Goal: Check status: Check status

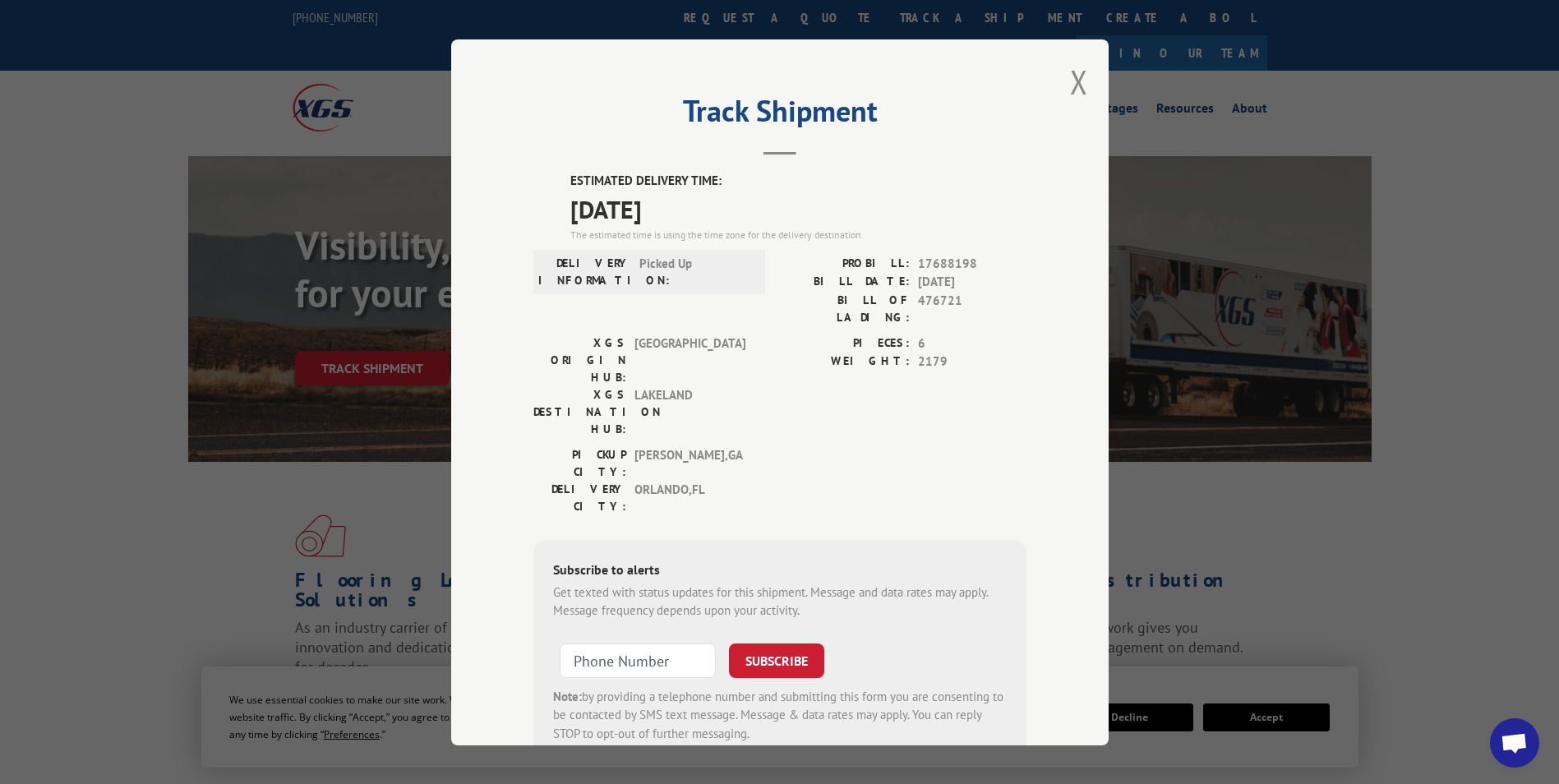
click at [1084, 84] on div "Track Shipment ESTIMATED DELIVERY TIME: [DATE] The estimated time is using the …" at bounding box center [780, 392] width 658 height 706
click at [1071, 80] on button "Close modal" at bounding box center [1079, 82] width 18 height 44
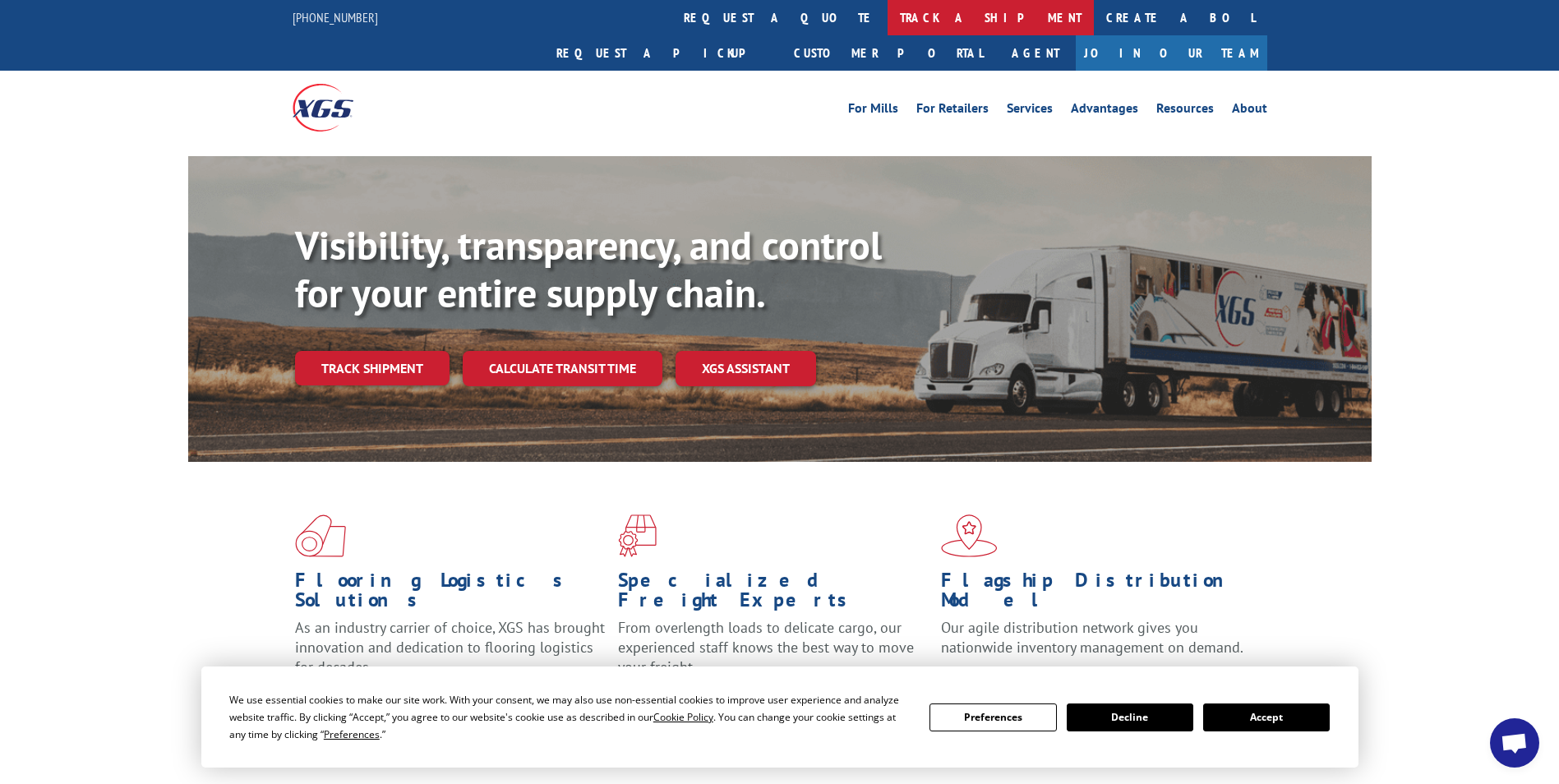
click at [888, 16] on link "track a shipment" at bounding box center [990, 18] width 206 height 35
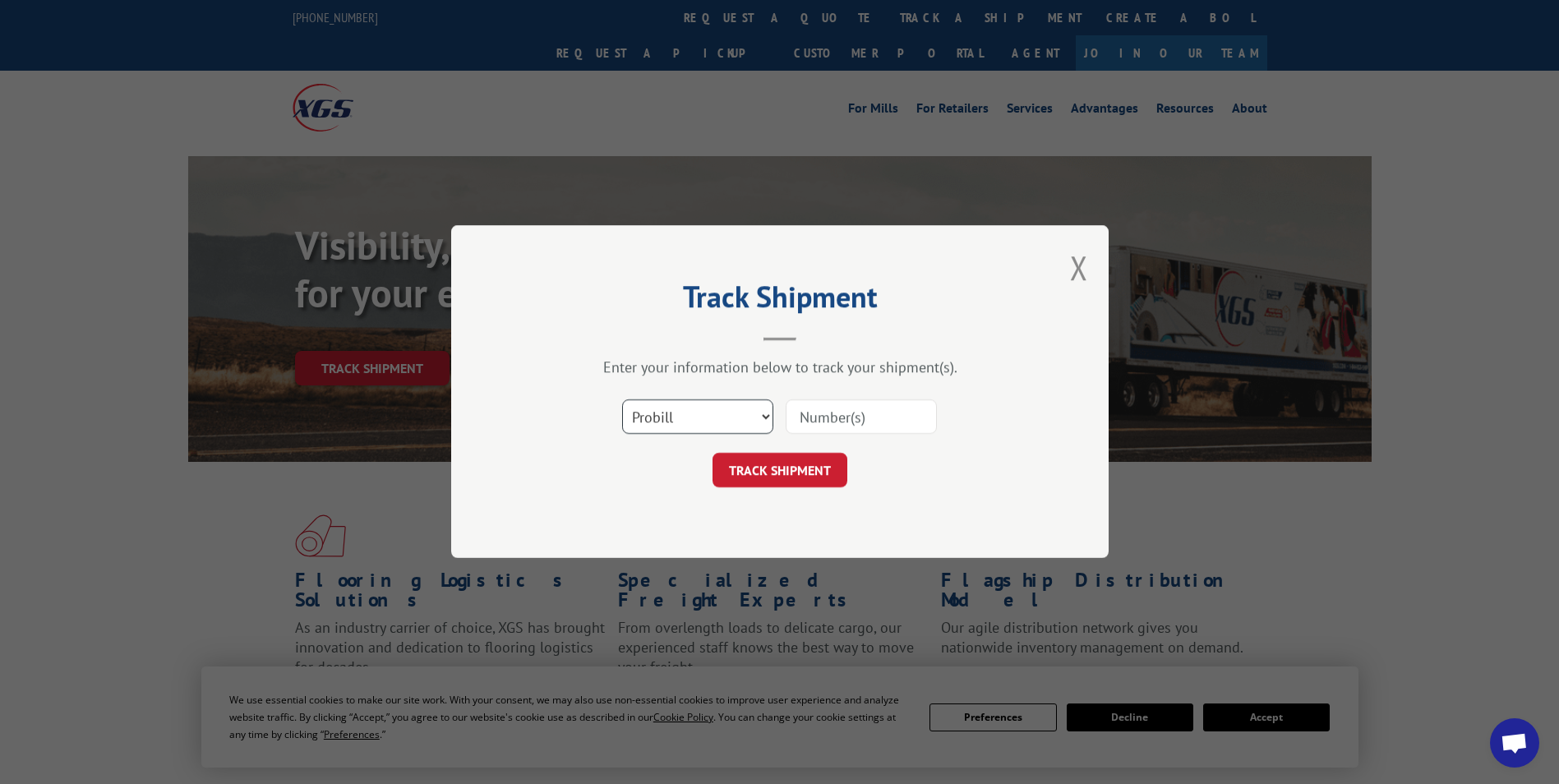
click at [737, 423] on select "Select category... Probill BOL PO" at bounding box center [698, 417] width 152 height 35
select select "bol"
click at [622, 400] on select "Select category... Probill BOL PO" at bounding box center [698, 417] width 152 height 35
click at [807, 426] on input at bounding box center [862, 417] width 152 height 35
type input "877623"
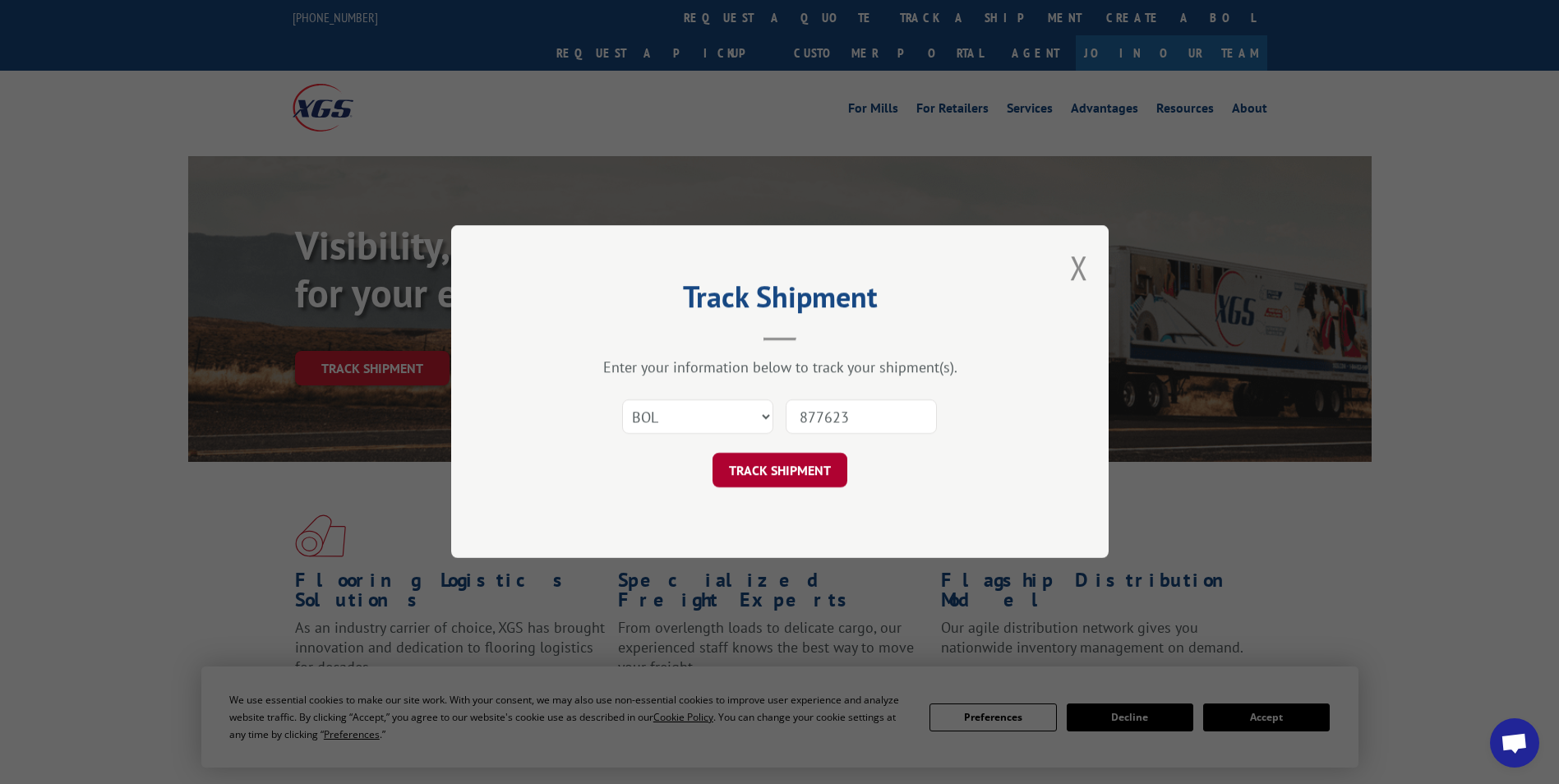
click at [793, 468] on button "TRACK SHIPMENT" at bounding box center [780, 471] width 135 height 35
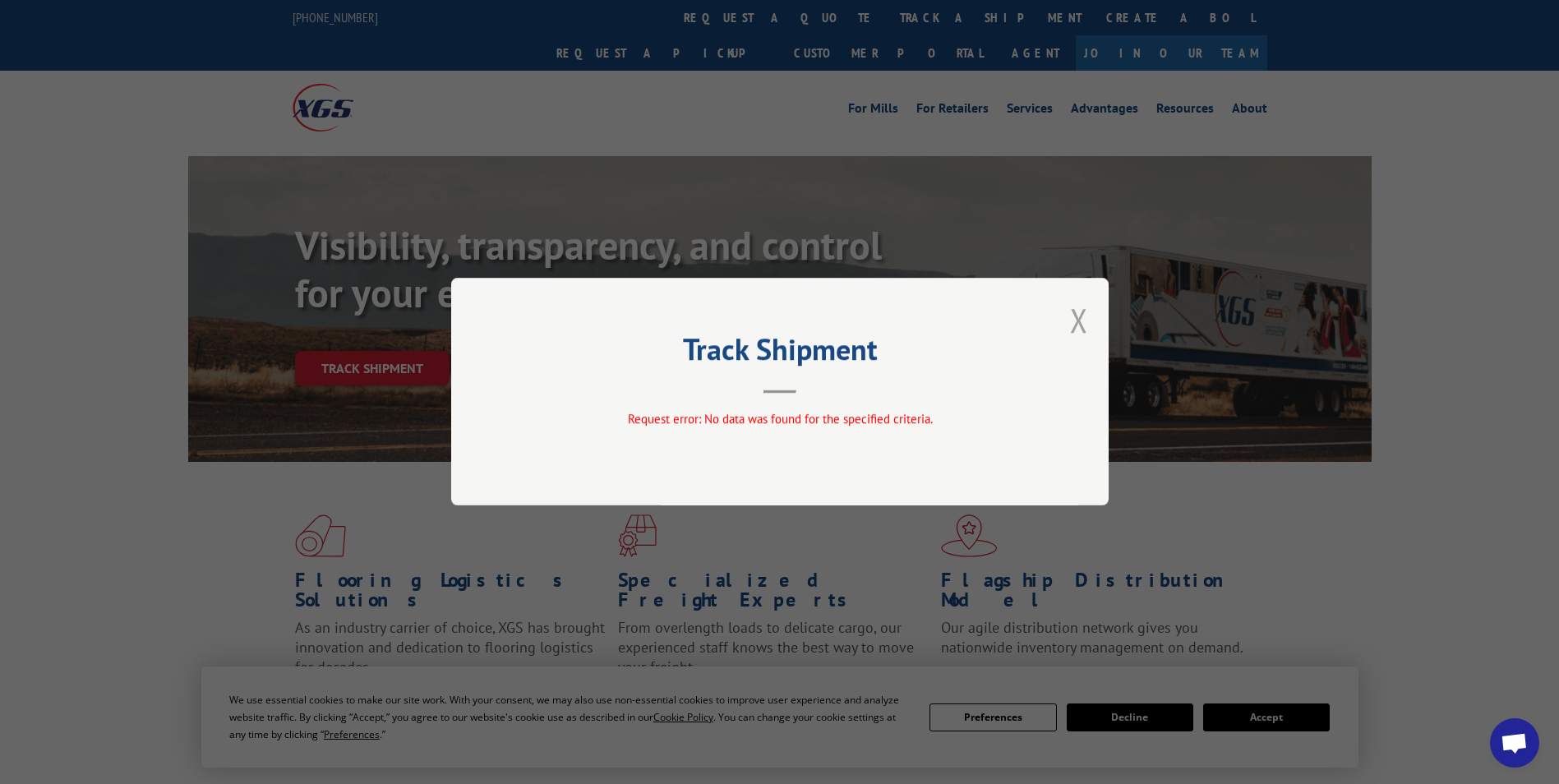
click at [1074, 318] on button "Close modal" at bounding box center [1079, 320] width 18 height 44
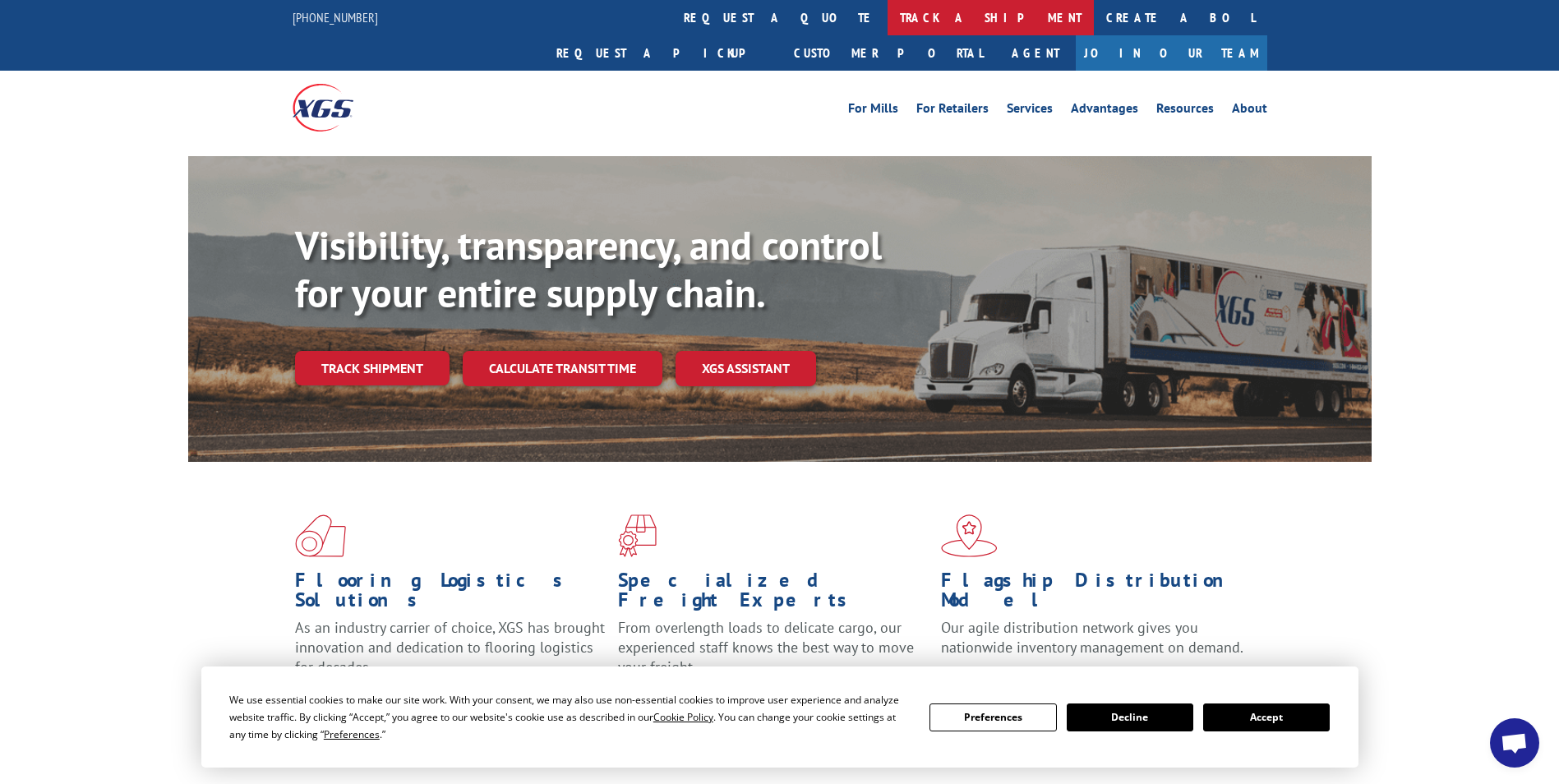
click at [888, 13] on link "track a shipment" at bounding box center [990, 18] width 206 height 35
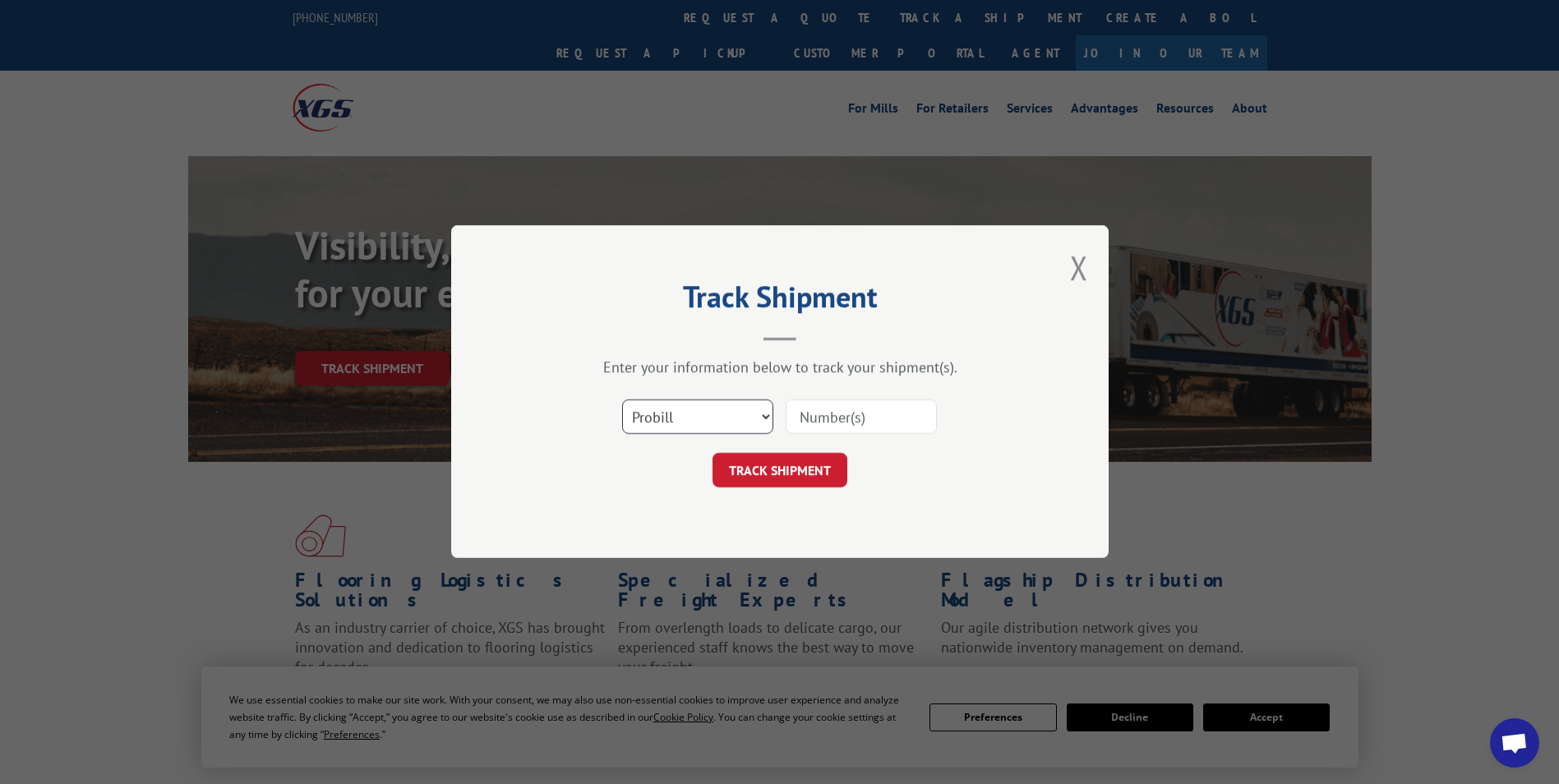
click at [757, 409] on select "Select category... Probill BOL PO" at bounding box center [698, 417] width 152 height 35
select select "bol"
click at [622, 400] on select "Select category... Probill BOL PO" at bounding box center [698, 417] width 152 height 35
click at [819, 414] on input at bounding box center [862, 417] width 152 height 35
type input "877623"
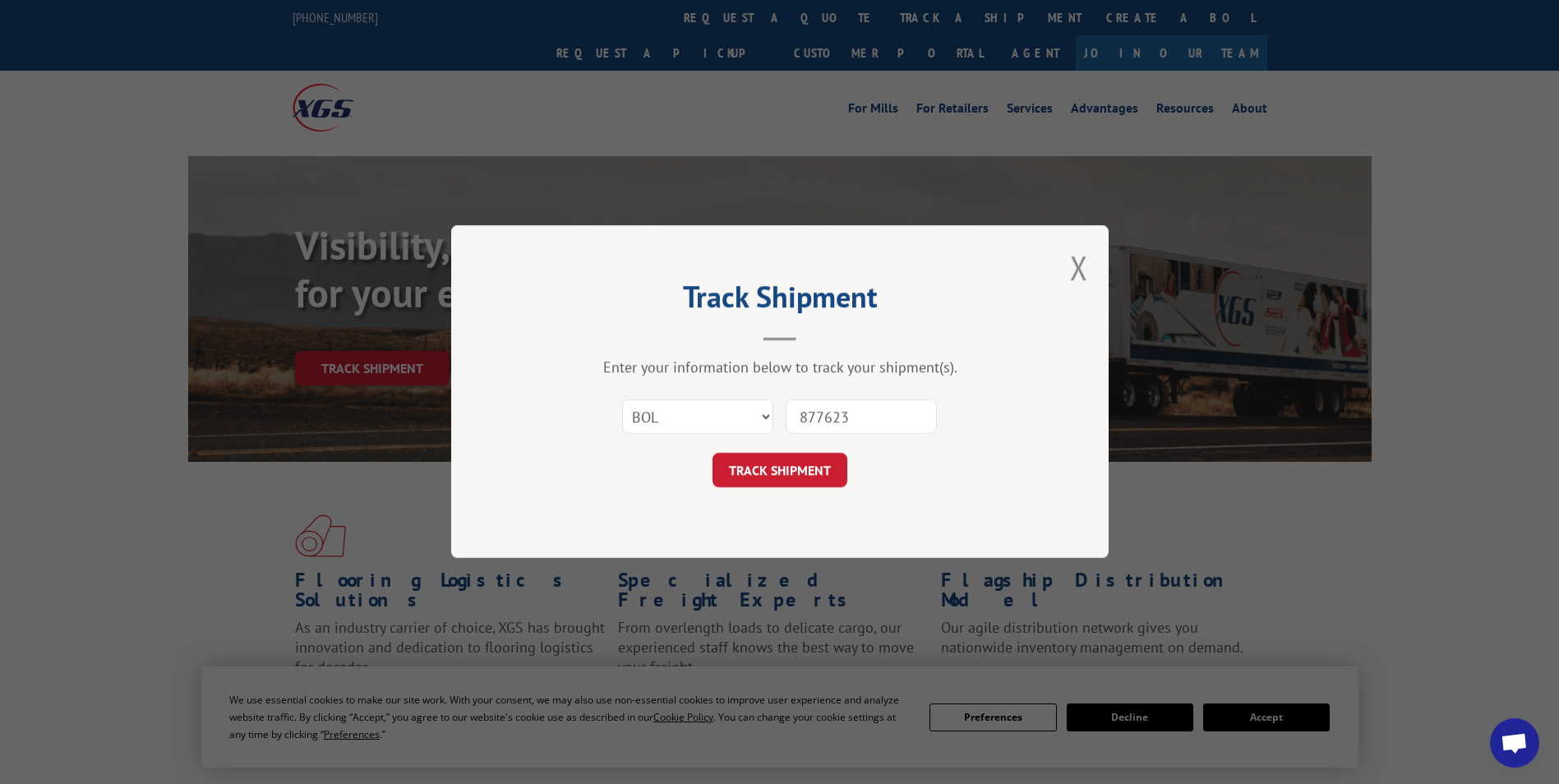
click at [812, 466] on button "TRACK SHIPMENT" at bounding box center [780, 471] width 135 height 35
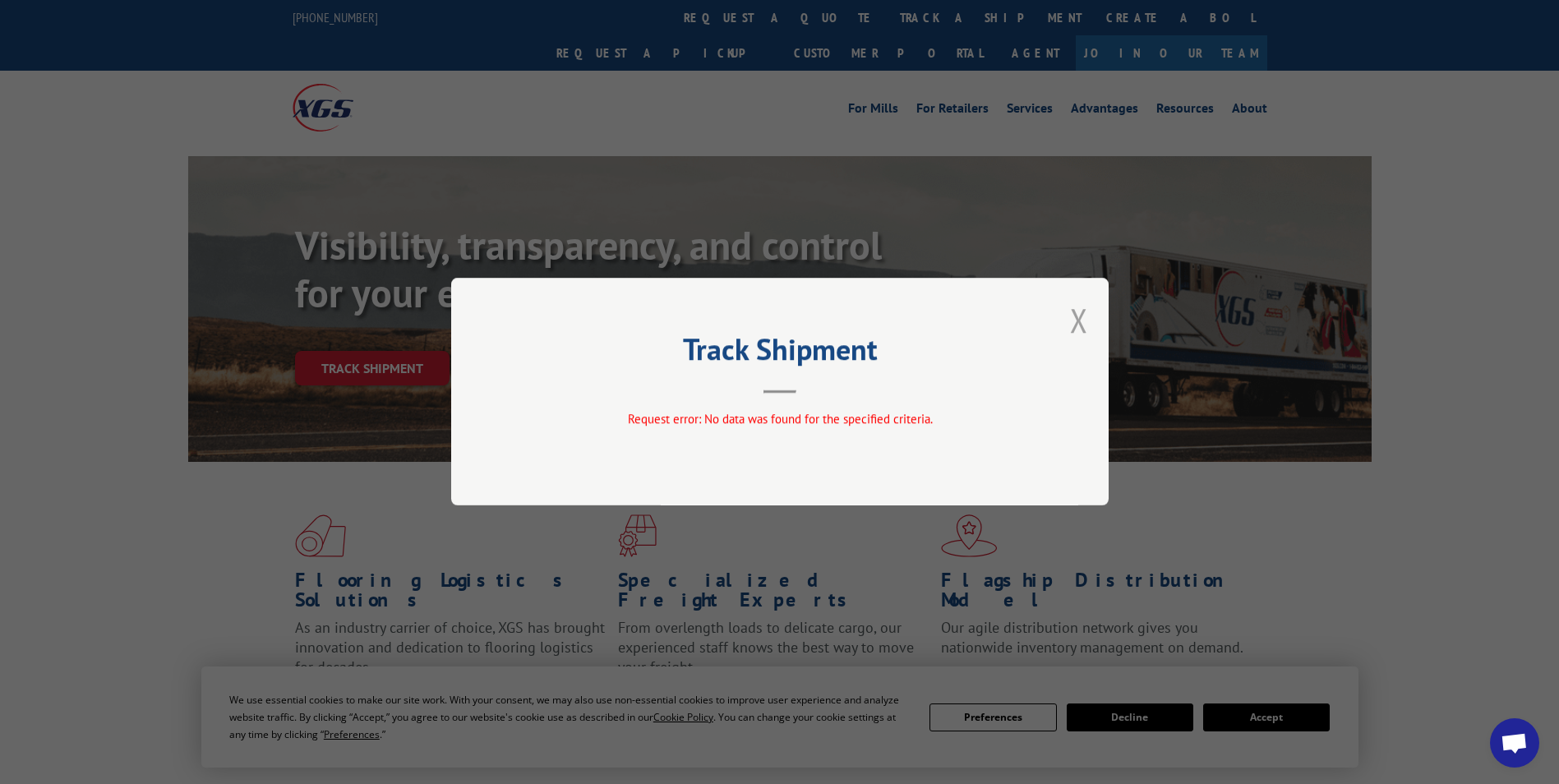
click at [1071, 320] on button "Close modal" at bounding box center [1079, 320] width 18 height 44
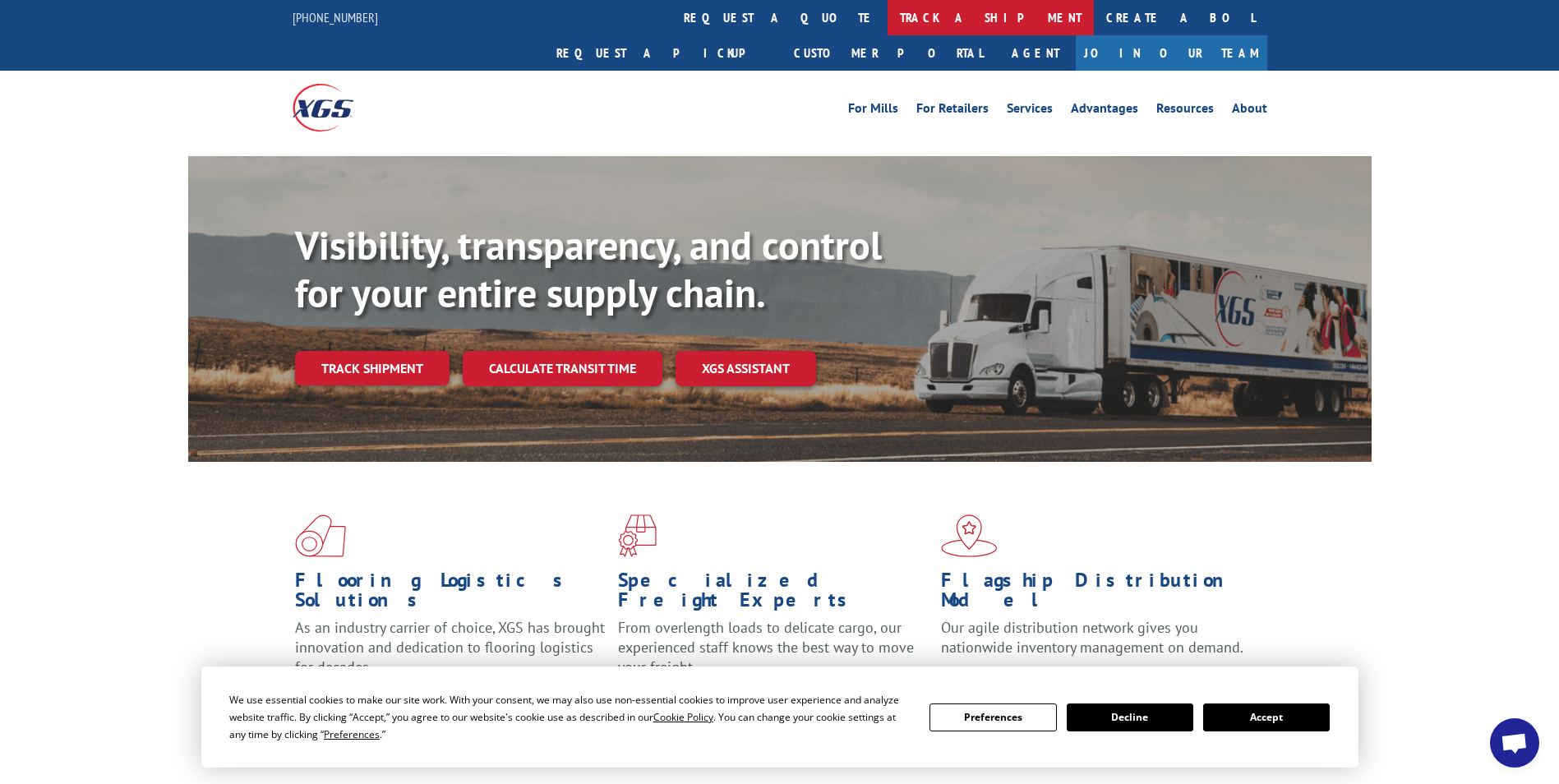
click at [888, 20] on link "track a shipment" at bounding box center [990, 18] width 206 height 35
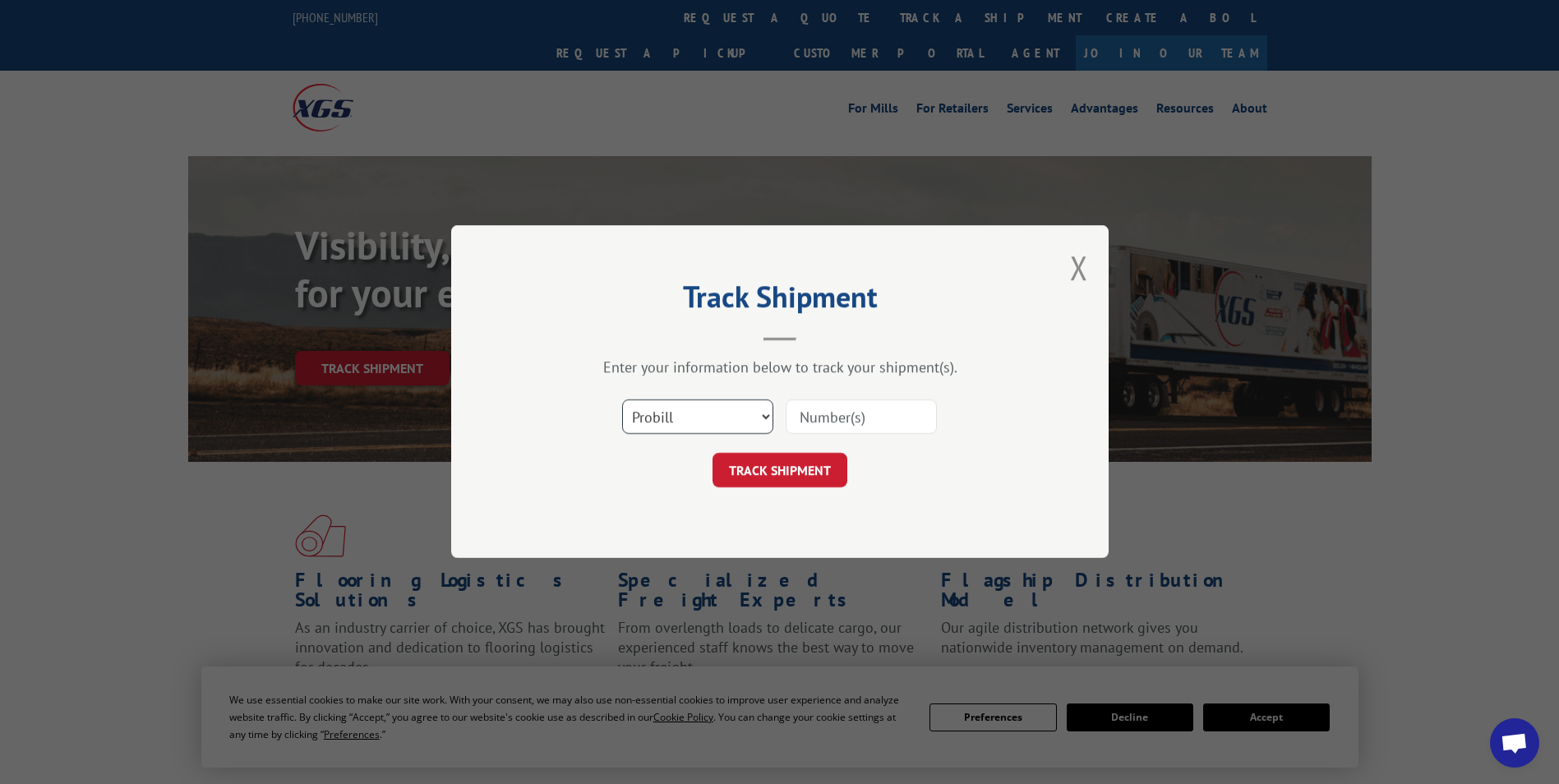
click at [681, 422] on select "Select category... Probill BOL PO" at bounding box center [698, 417] width 152 height 35
select select "bol"
click at [622, 400] on select "Select category... Probill BOL PO" at bounding box center [698, 417] width 152 height 35
click at [849, 408] on input at bounding box center [862, 417] width 152 height 35
type input "470631"
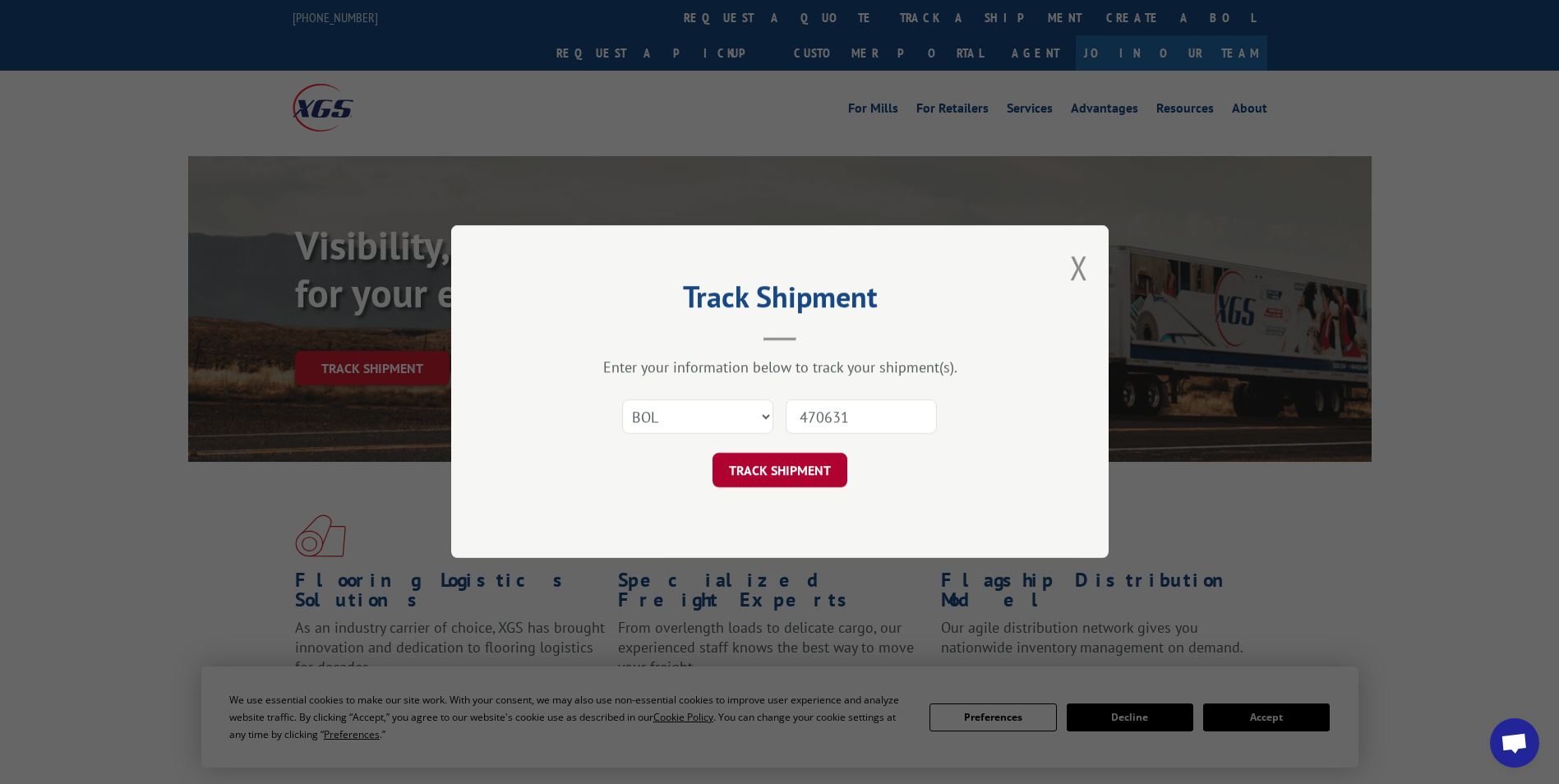
click at [810, 461] on button "TRACK SHIPMENT" at bounding box center [780, 471] width 135 height 35
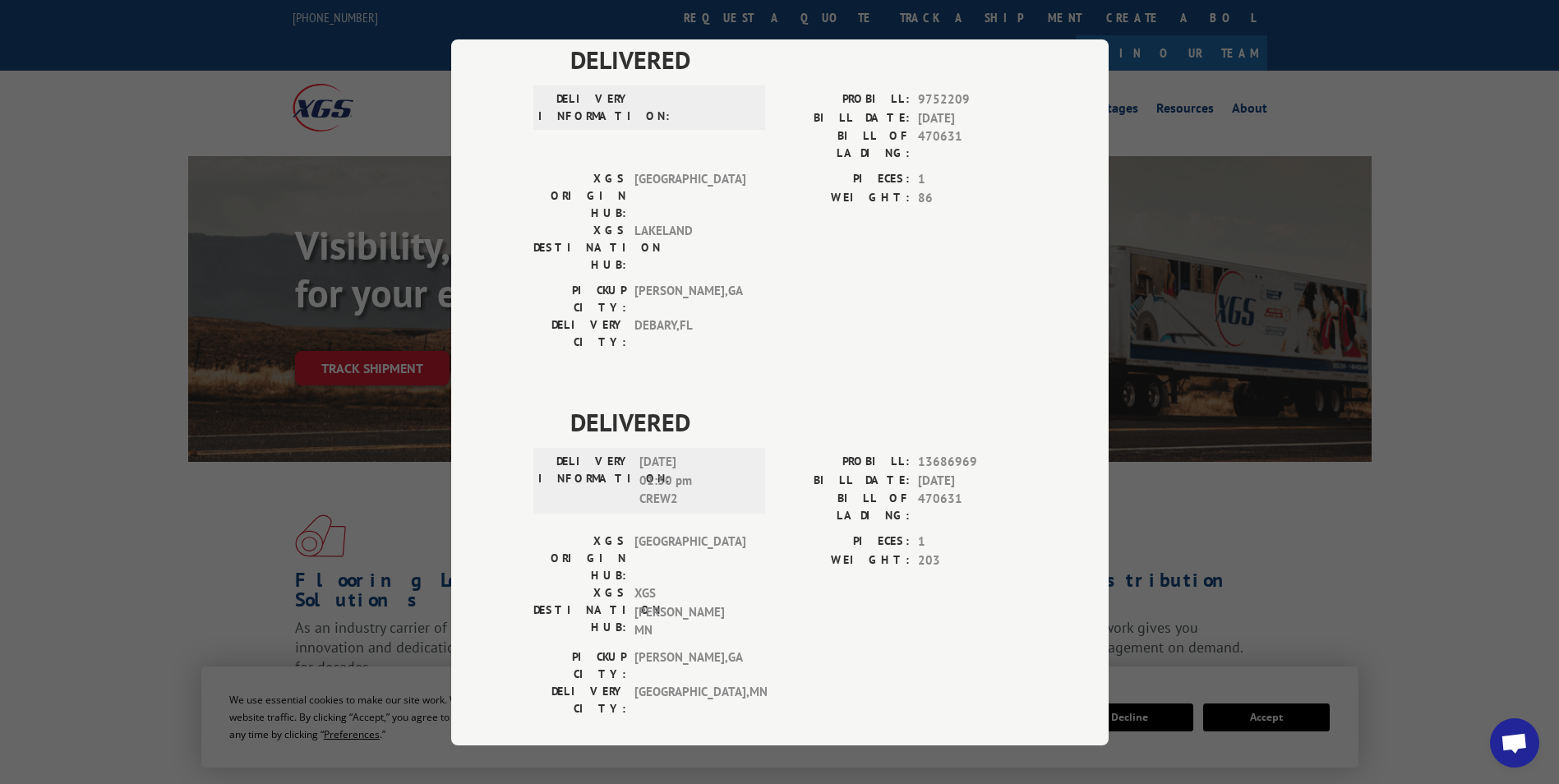
scroll to position [563, 0]
